Goal: Transaction & Acquisition: Purchase product/service

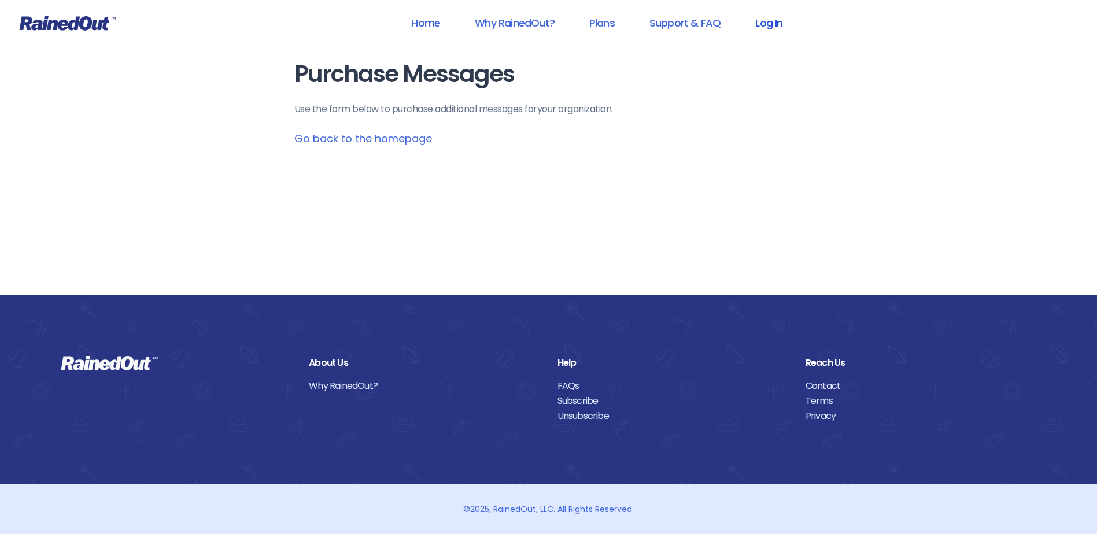
click at [763, 24] on link "Log In" at bounding box center [768, 23] width 57 height 26
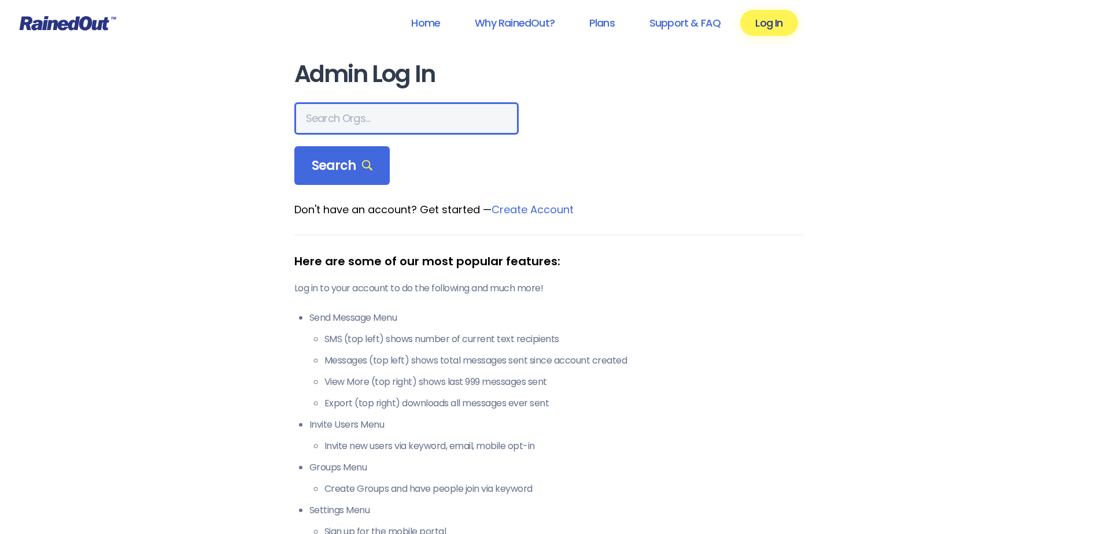
click at [348, 118] on input "text" at bounding box center [406, 118] width 224 height 32
click at [345, 128] on input "text" at bounding box center [406, 118] width 224 height 32
drag, startPoint x: 343, startPoint y: 125, endPoint x: 323, endPoint y: 122, distance: 20.4
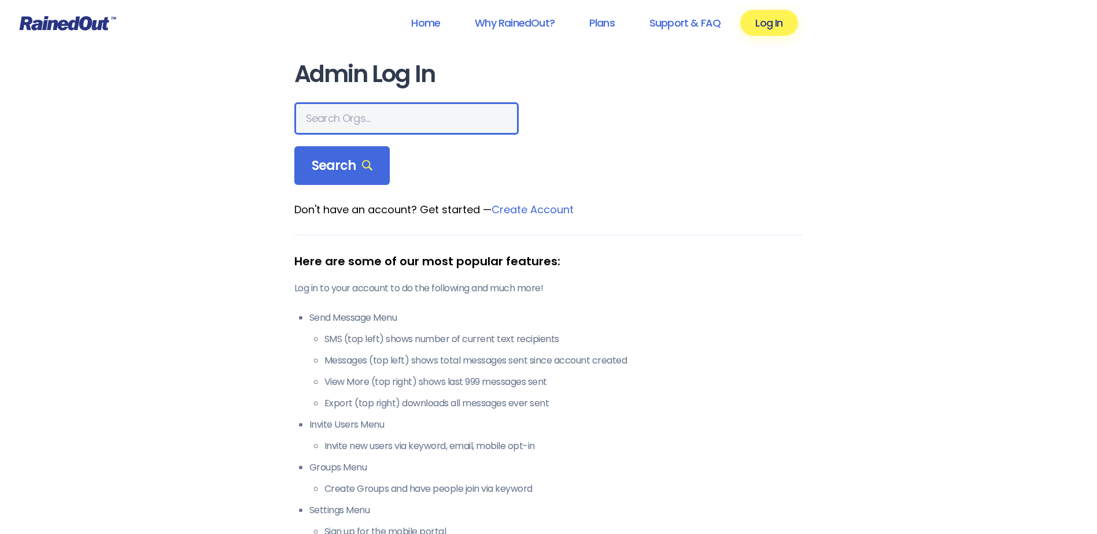
click at [342, 125] on input "text" at bounding box center [406, 118] width 224 height 32
